Goal: Task Accomplishment & Management: Complete application form

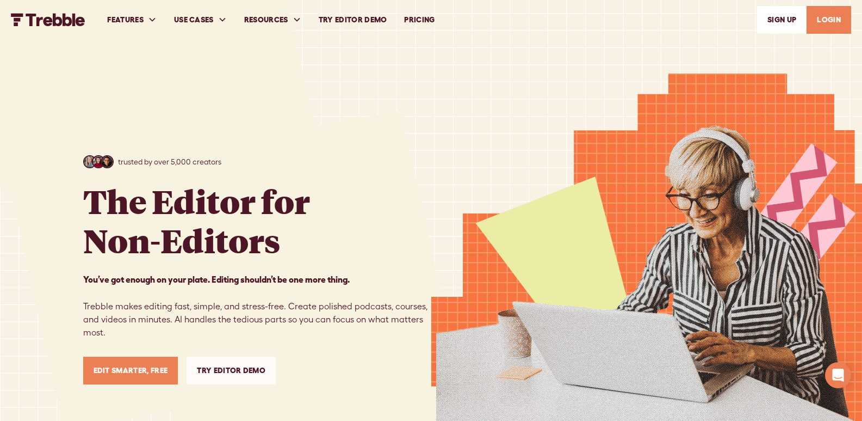
click at [772, 21] on link "SIGn UP" at bounding box center [782, 20] width 50 height 28
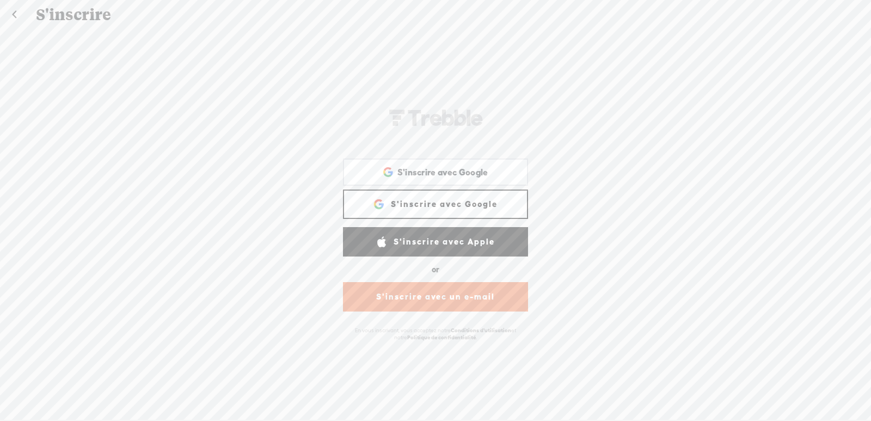
click at [444, 303] on link "S'inscrire avec un e-mail" at bounding box center [435, 296] width 185 height 29
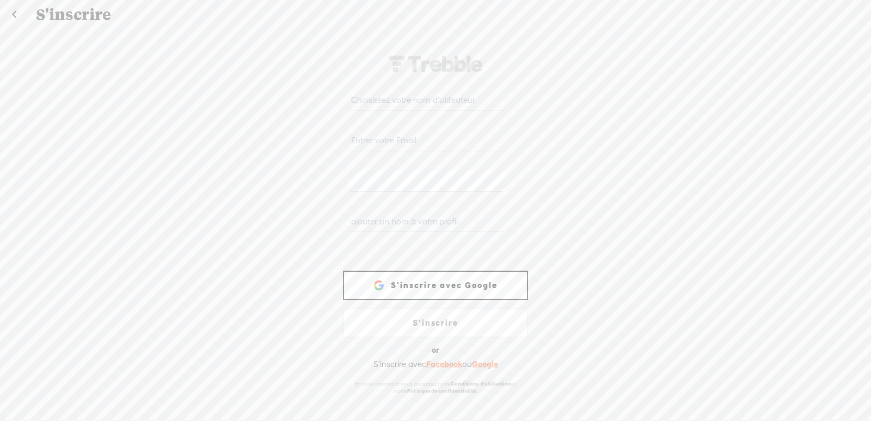
click at [436, 143] on input "email" at bounding box center [426, 140] width 155 height 21
click at [416, 100] on input "text" at bounding box center [426, 99] width 155 height 21
type input "[PERSON_NAME]"
paste input "[EMAIL_ADDRESS][DOMAIN_NAME]"
type input "[EMAIL_ADDRESS][DOMAIN_NAME]"
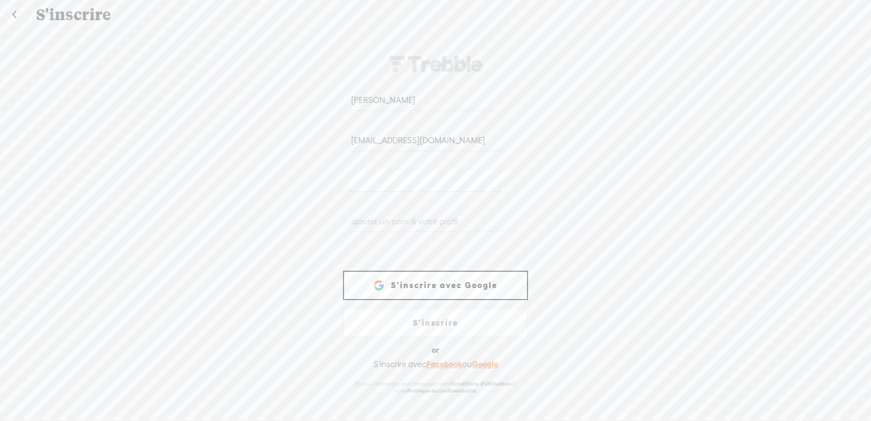
click at [460, 229] on input "text" at bounding box center [426, 221] width 155 height 21
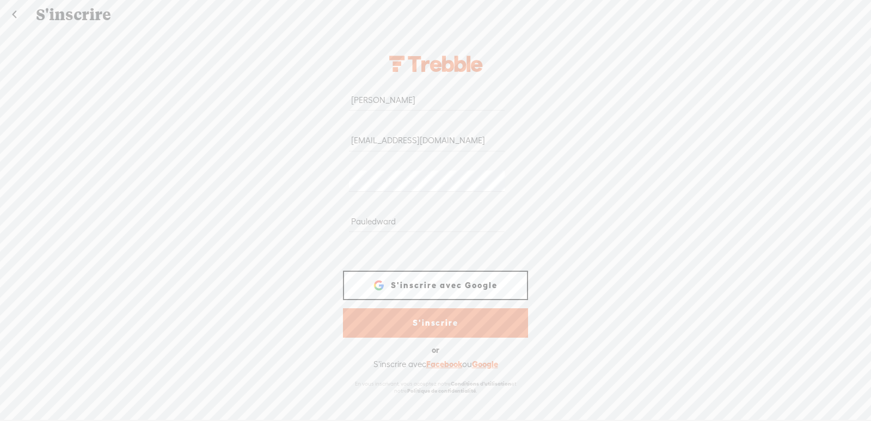
click at [456, 324] on link "S'inscrire" at bounding box center [435, 322] width 185 height 29
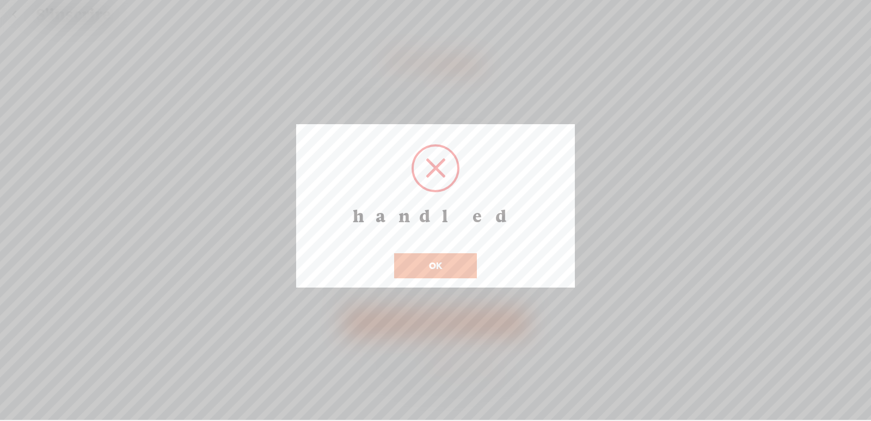
click at [461, 263] on button "OK" at bounding box center [435, 265] width 83 height 25
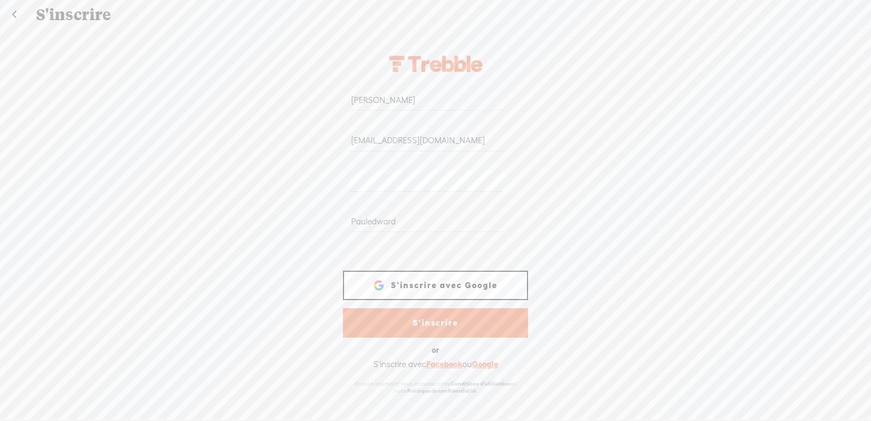
click at [417, 225] on input "Pauledward" at bounding box center [426, 221] width 155 height 21
type input "Pauledwardaa0"
click at [418, 326] on link "S'inscrire" at bounding box center [435, 322] width 185 height 29
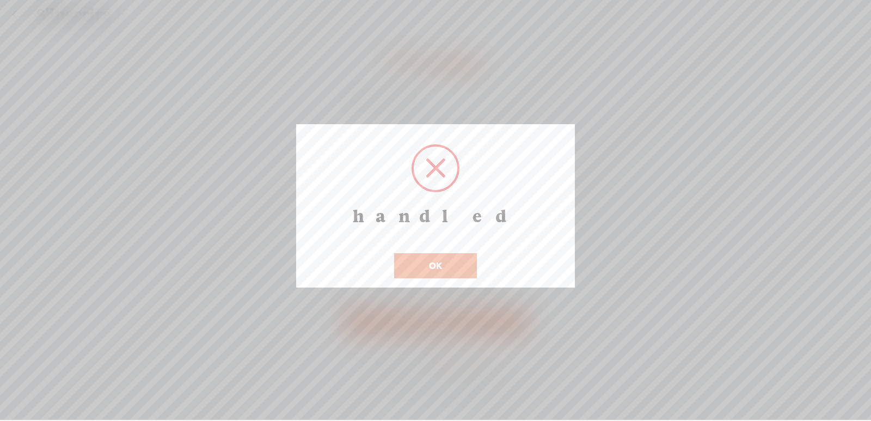
click at [434, 275] on button "OK" at bounding box center [435, 265] width 83 height 25
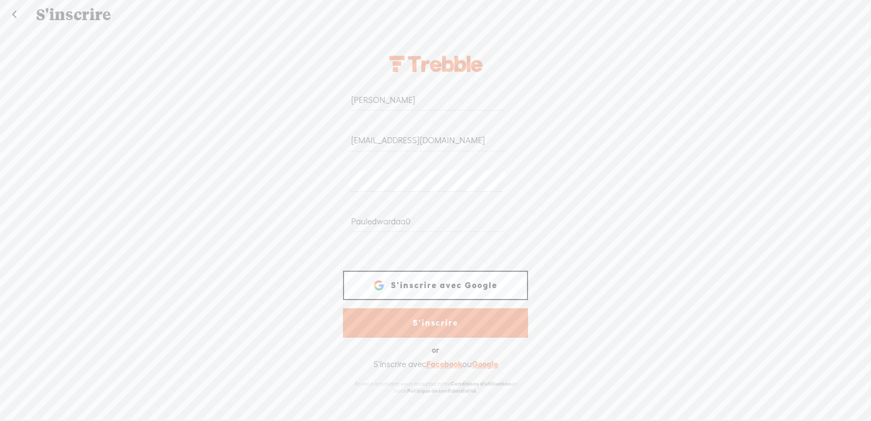
click at [419, 102] on input "[PERSON_NAME]" at bounding box center [426, 99] width 155 height 21
type input "paul_edward"
click at [409, 327] on link "S'inscrire" at bounding box center [435, 322] width 185 height 29
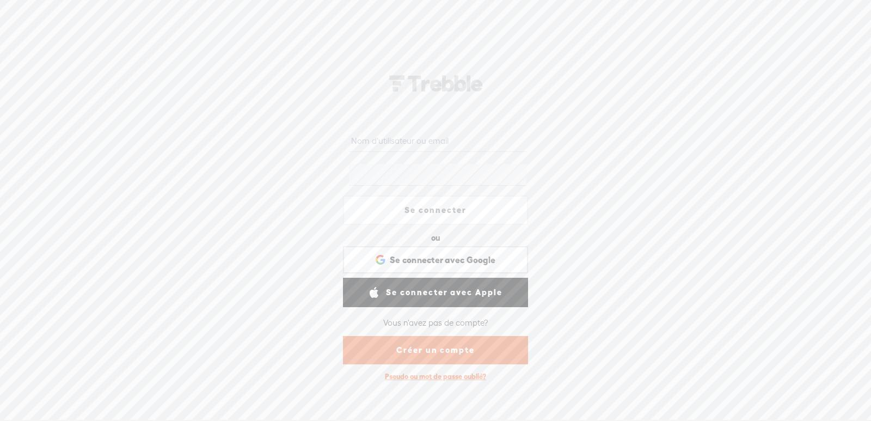
type input "paul_edward"
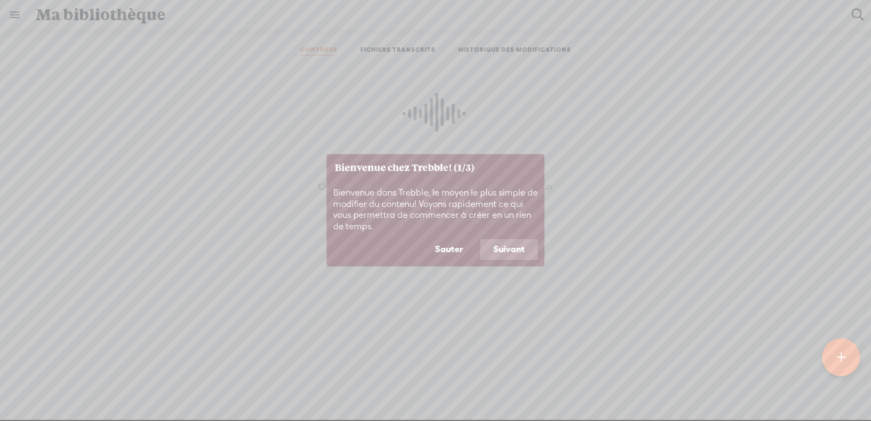
click at [517, 249] on button "Suivant" at bounding box center [509, 249] width 58 height 21
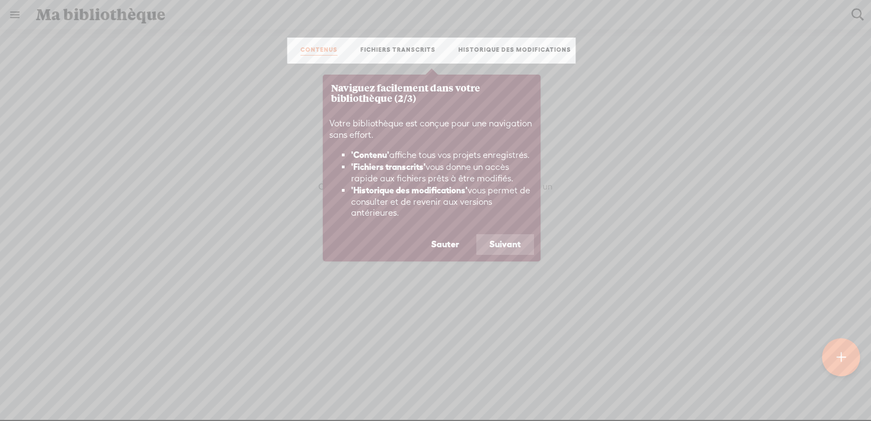
click at [519, 246] on button "Suivant" at bounding box center [505, 244] width 58 height 21
